Goal: Navigation & Orientation: Find specific page/section

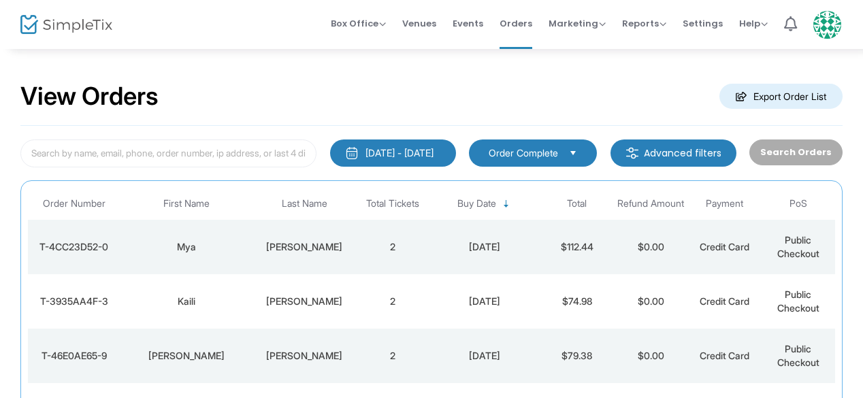
click at [64, 27] on img at bounding box center [66, 25] width 92 height 20
